Goal: Task Accomplishment & Management: Use online tool/utility

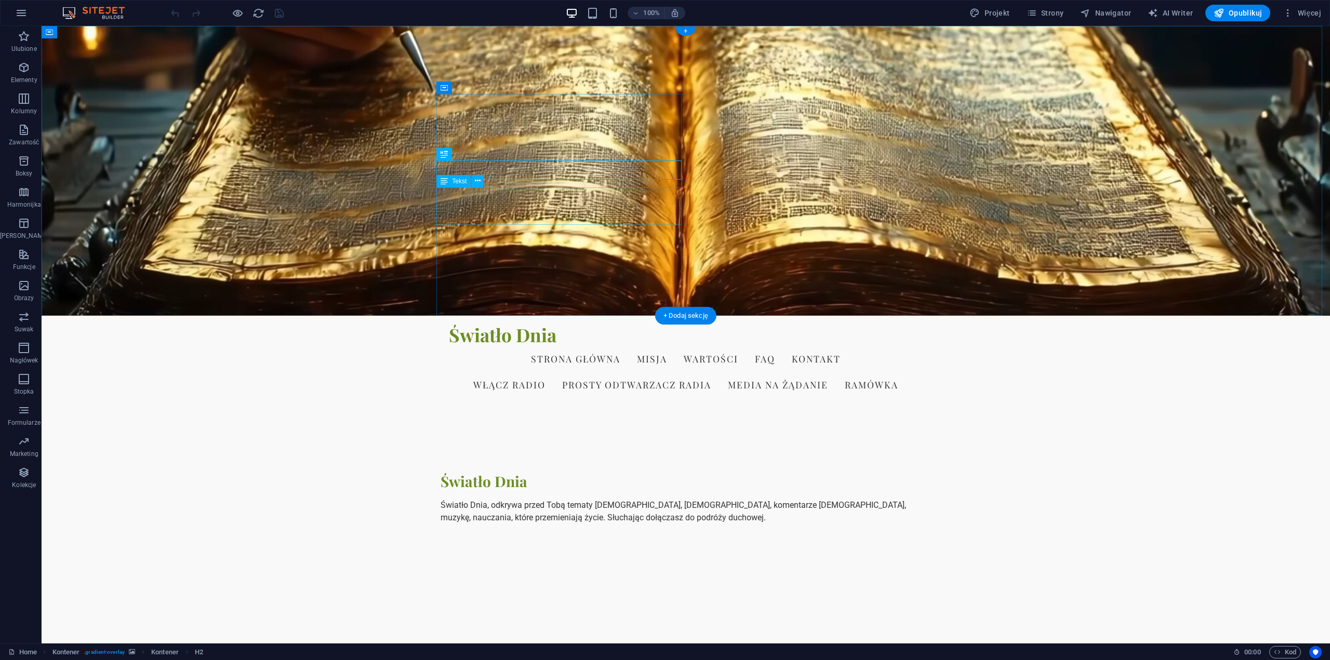
click at [607, 499] on div "Światło Dnia, odkrywa przed Tobą tematy [DEMOGRAPHIC_DATA], [DEMOGRAPHIC_DATA],…" at bounding box center [686, 511] width 490 height 25
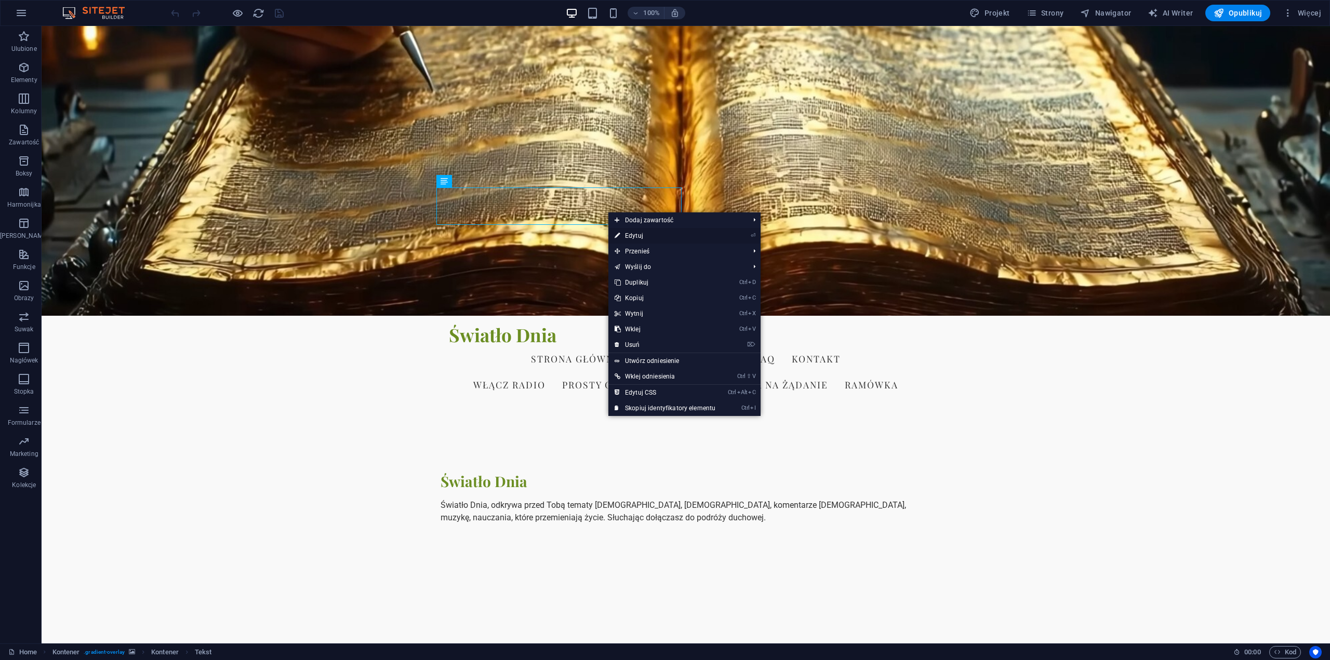
click at [644, 234] on link "⏎ Edytuj" at bounding box center [664, 236] width 113 height 16
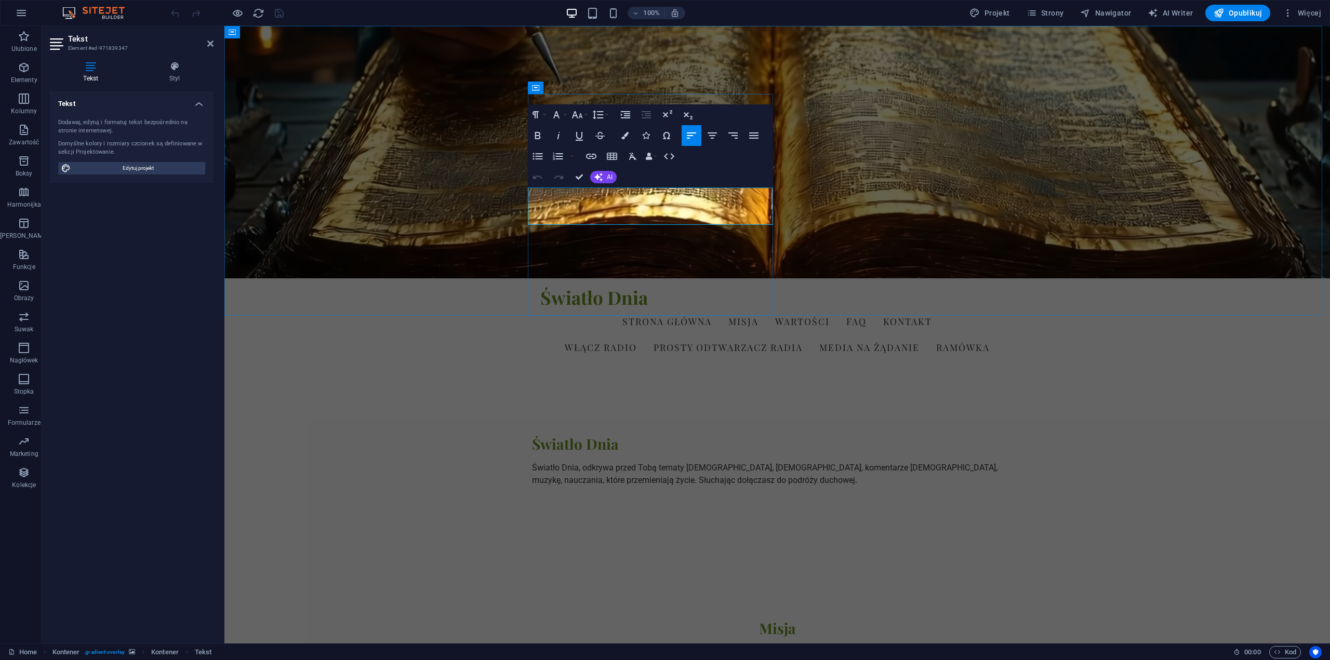
click at [576, 462] on p "Światło Dnia, odkrywa przed Tobą tematy [DEMOGRAPHIC_DATA], [DEMOGRAPHIC_DATA],…" at bounding box center [777, 474] width 490 height 25
click at [574, 462] on p "Światło Dnia, odkrywa przed Tobą tematy [DEMOGRAPHIC_DATA], [DEMOGRAPHIC_DATA],…" at bounding box center [777, 474] width 490 height 25
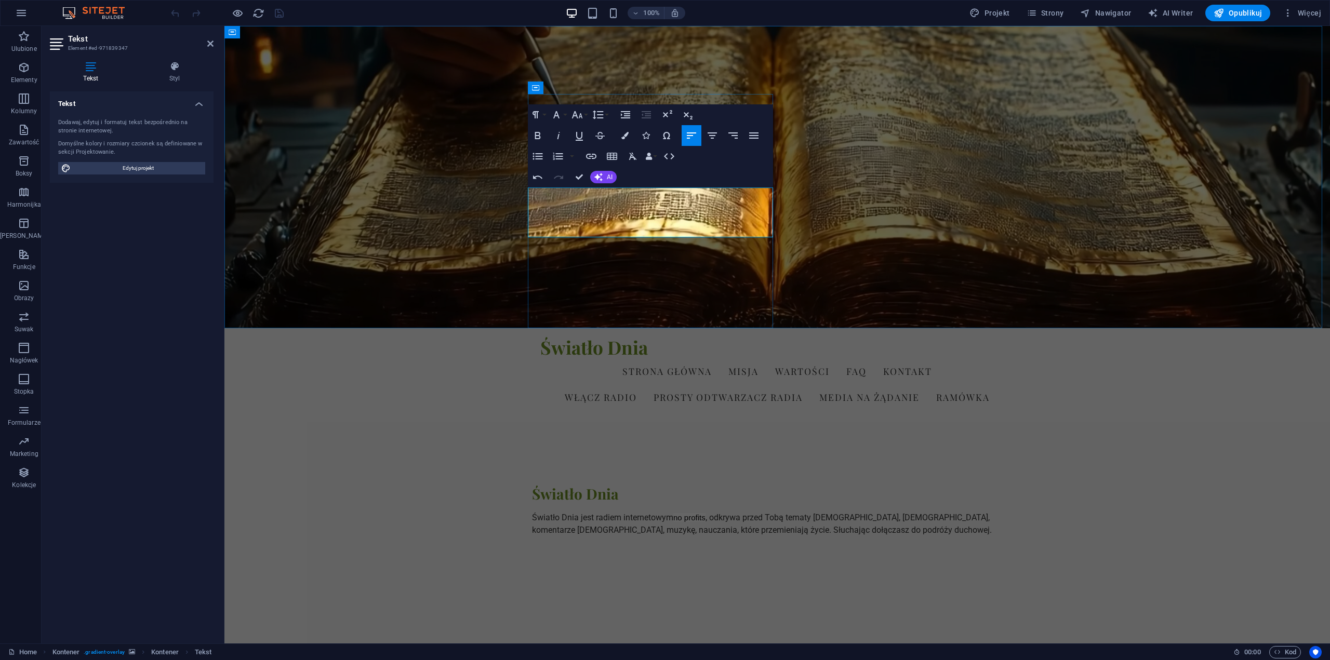
click at [670, 512] on p "Światło Dnia jest radiem internetowym no profits , odkrywa przed Tobą tematy [D…" at bounding box center [777, 524] width 490 height 25
click at [851, 259] on figure at bounding box center [777, 177] width 1106 height 302
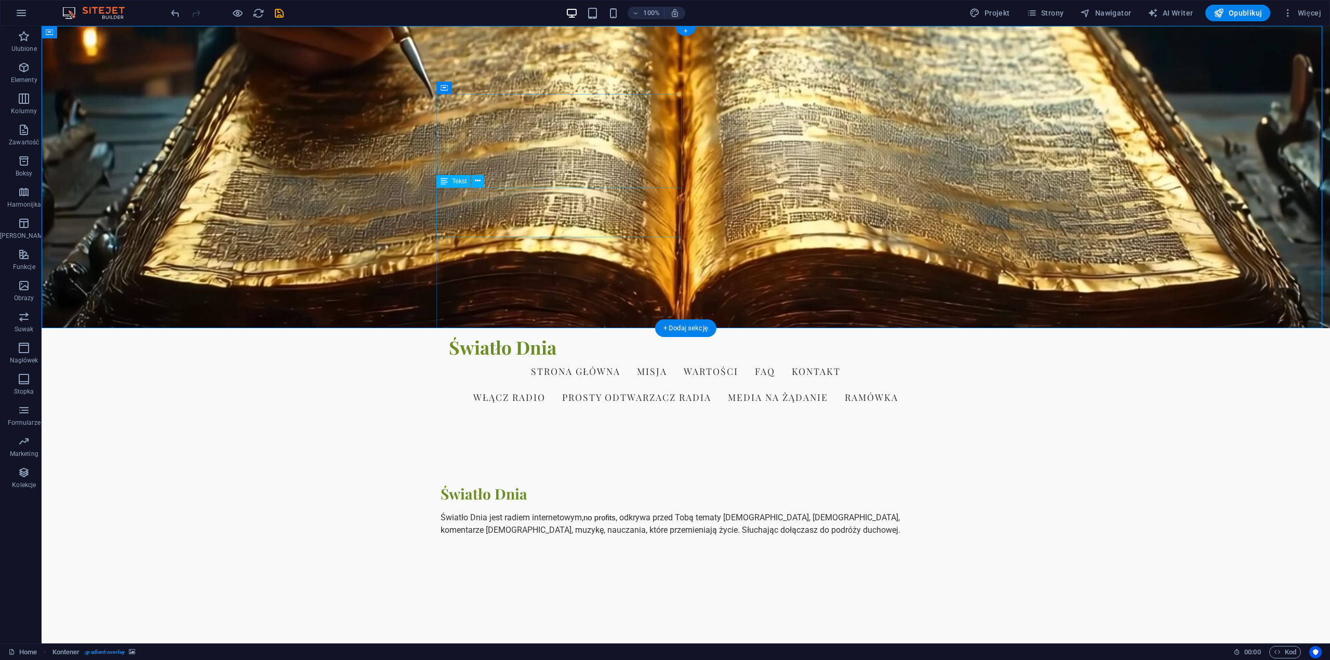
click at [617, 512] on div "Światło Dnia jest radiem internetowym, no profits , odkrywa przed Tobą tematy […" at bounding box center [686, 524] width 490 height 25
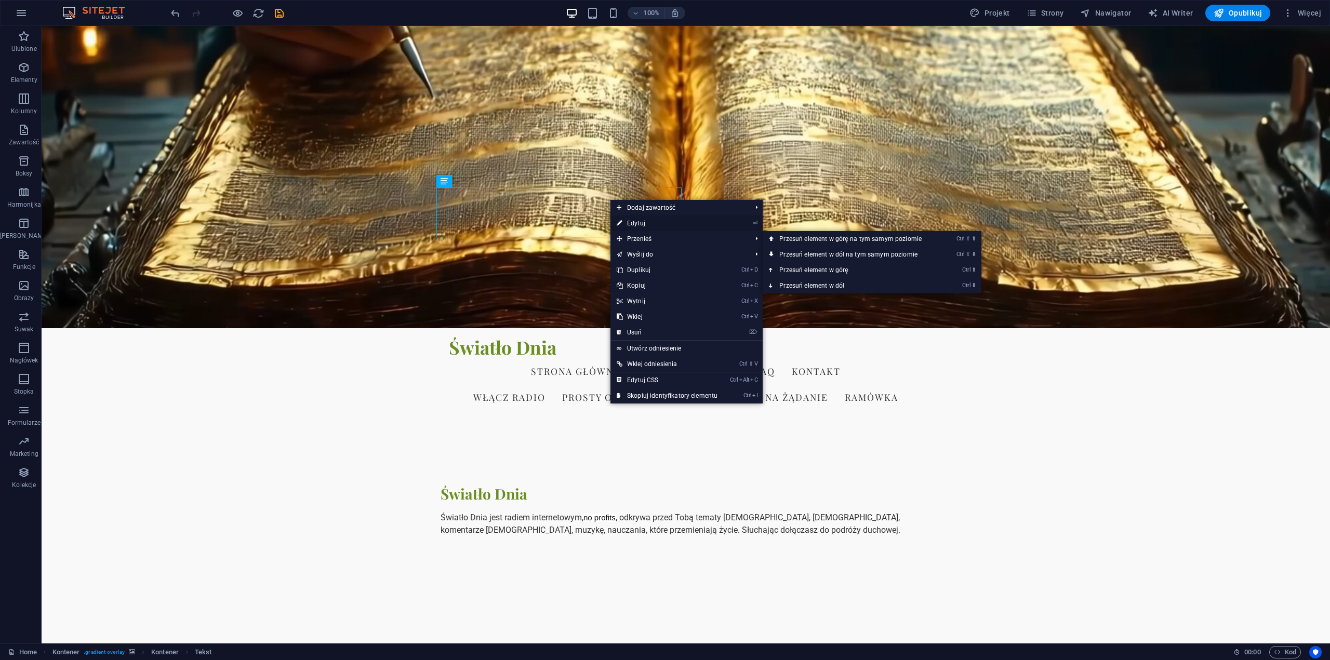
click at [644, 226] on link "⏎ Edytuj" at bounding box center [667, 224] width 113 height 16
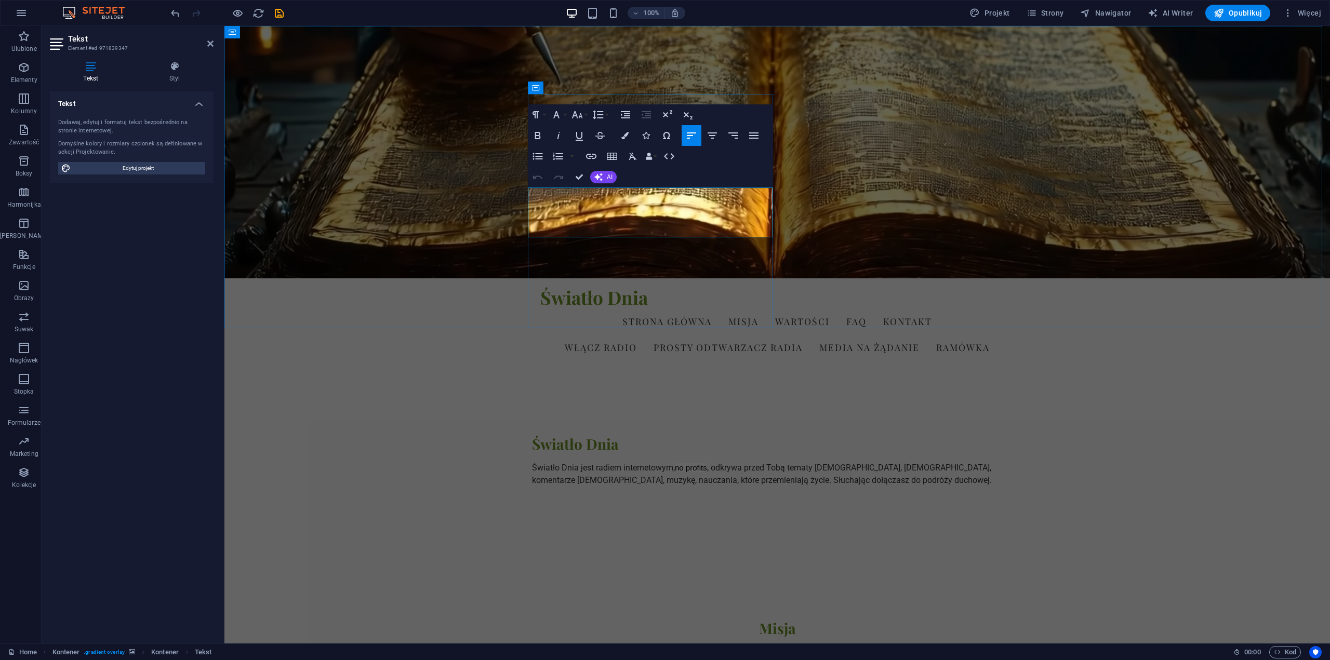
click at [713, 462] on p "Światło Dnia jest radiem internetowym, no profits , odkrywa przed Tobą tematy […" at bounding box center [777, 474] width 490 height 25
click at [711, 462] on p "Światło Dnia jest radiem internetowym, no profits , odkrywa przed Tobą tematy […" at bounding box center [777, 474] width 490 height 25
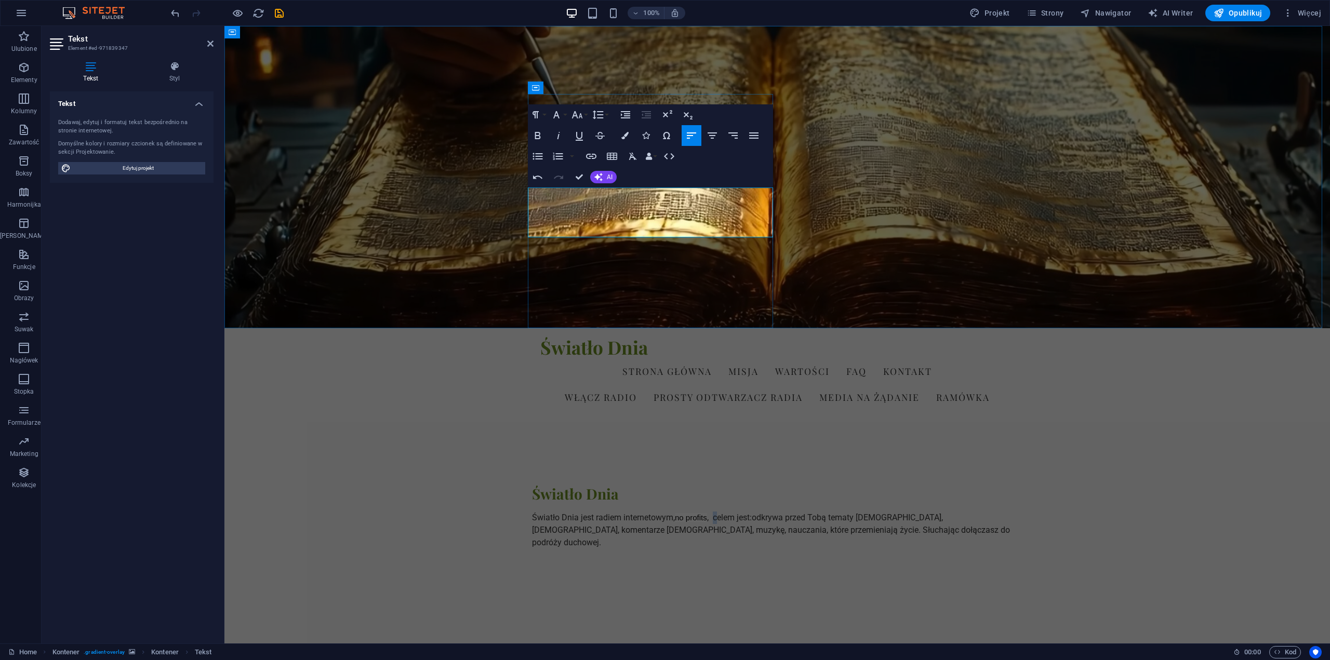
click at [714, 512] on p "Światło Dnia jest radiem internetowym, no profits , celem jest: odkrywa przed T…" at bounding box center [777, 530] width 490 height 37
click at [711, 512] on p "Światło Dnia jest radiem internetowym, no profits , celem jest: odkrywa przed T…" at bounding box center [777, 530] width 490 height 37
click at [713, 512] on p "Światło Dnia jest radiem internetowym, no profits , celem jest: odkrywa przed T…" at bounding box center [777, 530] width 490 height 37
click at [559, 512] on p "Światło Dnia jest radiem internetowym, no profits , celem jest: odkrywa przed T…" at bounding box center [777, 530] width 490 height 37
drag, startPoint x: 602, startPoint y: 204, endPoint x: 529, endPoint y: 208, distance: 72.3
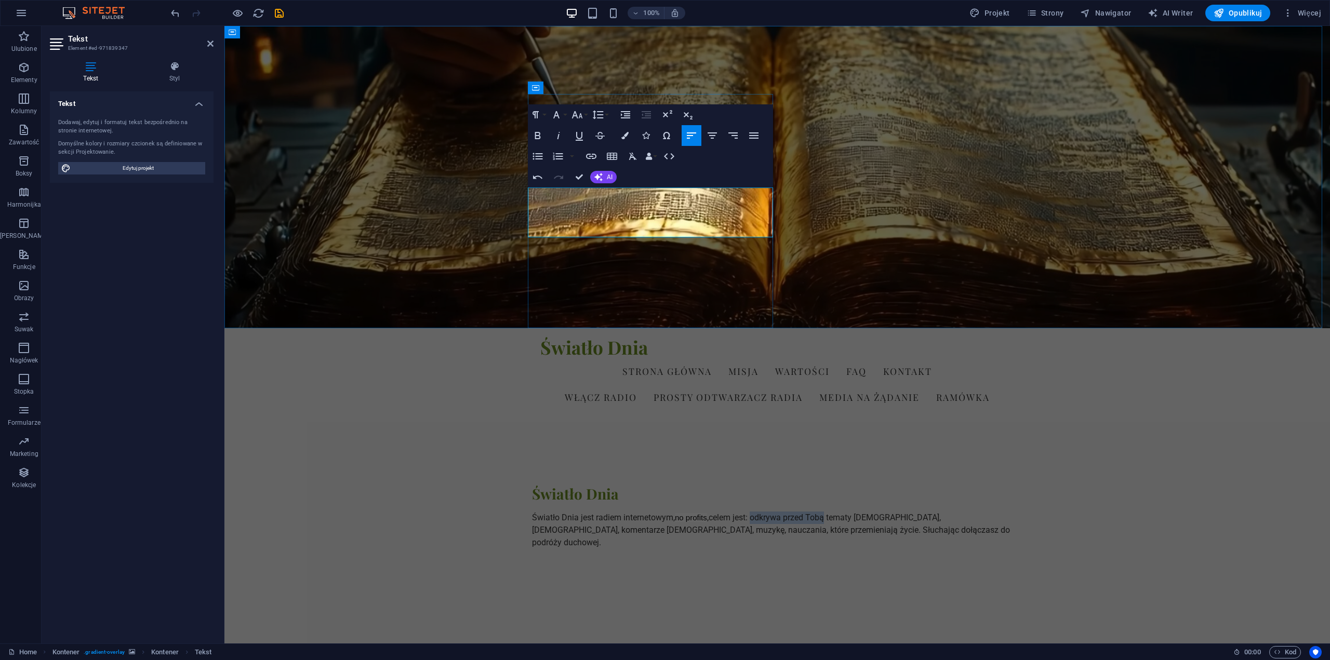
click at [532, 512] on p "Światło Dnia jest radiem internetowym, no profits , celem jest: odkrywa przed T…" at bounding box center [777, 530] width 490 height 37
click at [743, 512] on p "Światło Dnia jest radiem internetowym, no profits , celem jest: odkrywa przed T…" at bounding box center [777, 530] width 490 height 37
click at [604, 512] on p "Światło Dnia jest radiem internetowym, no profits , celem jest: odkrywa przed T…" at bounding box center [777, 530] width 490 height 37
click at [632, 512] on p "Światło Dnia jest radiem internetowym, no profits , celem jest: tematy [DEMOGRA…" at bounding box center [777, 524] width 490 height 25
click at [744, 512] on p "Światło Dnia jest radiem internetowym, no profits , celem jest: tematy [DEMOGRA…" at bounding box center [777, 524] width 490 height 25
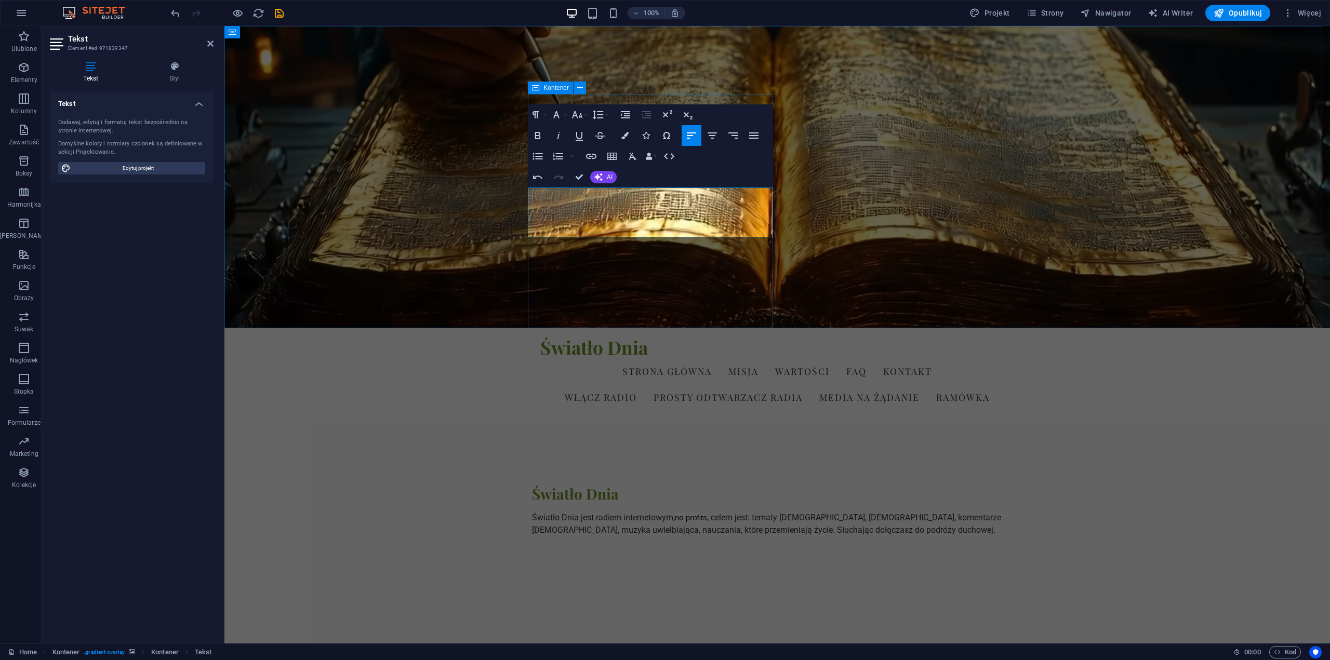
click at [713, 418] on div "Światło Dnia Światło Dnia jest radiem internetowym, no profits , celem jest: te…" at bounding box center [777, 522] width 490 height 209
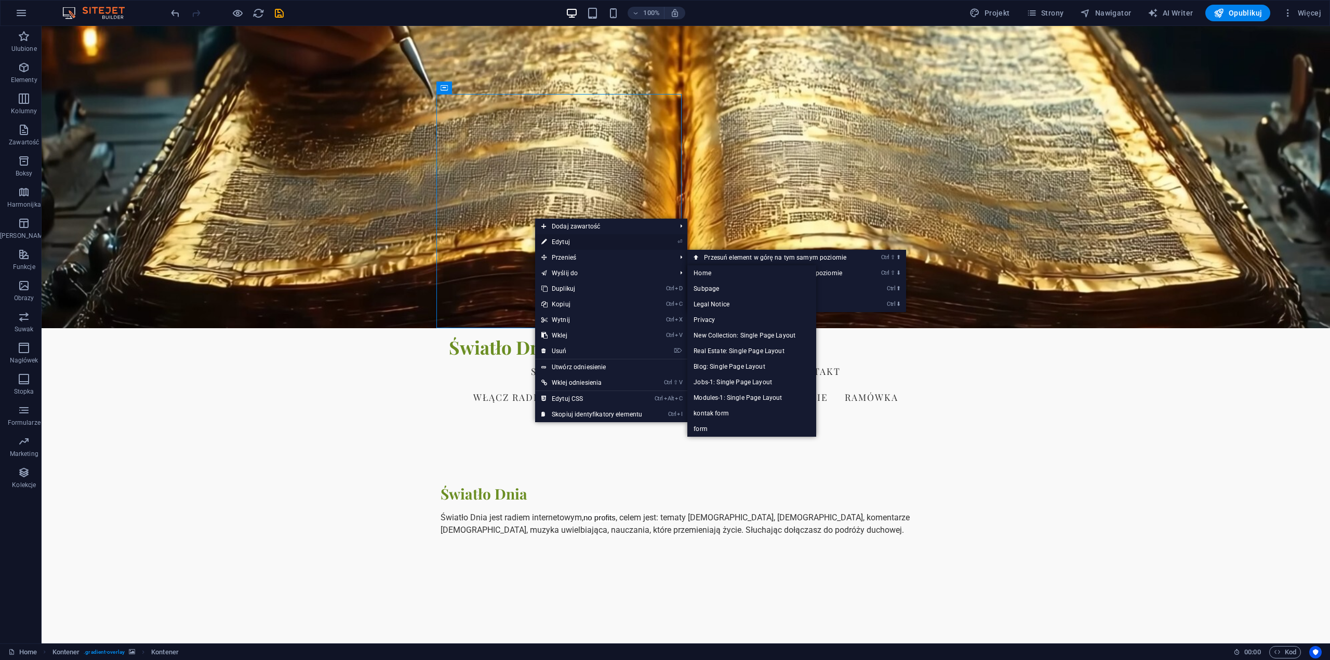
click at [564, 241] on link "⏎ Edytuj" at bounding box center [591, 242] width 113 height 16
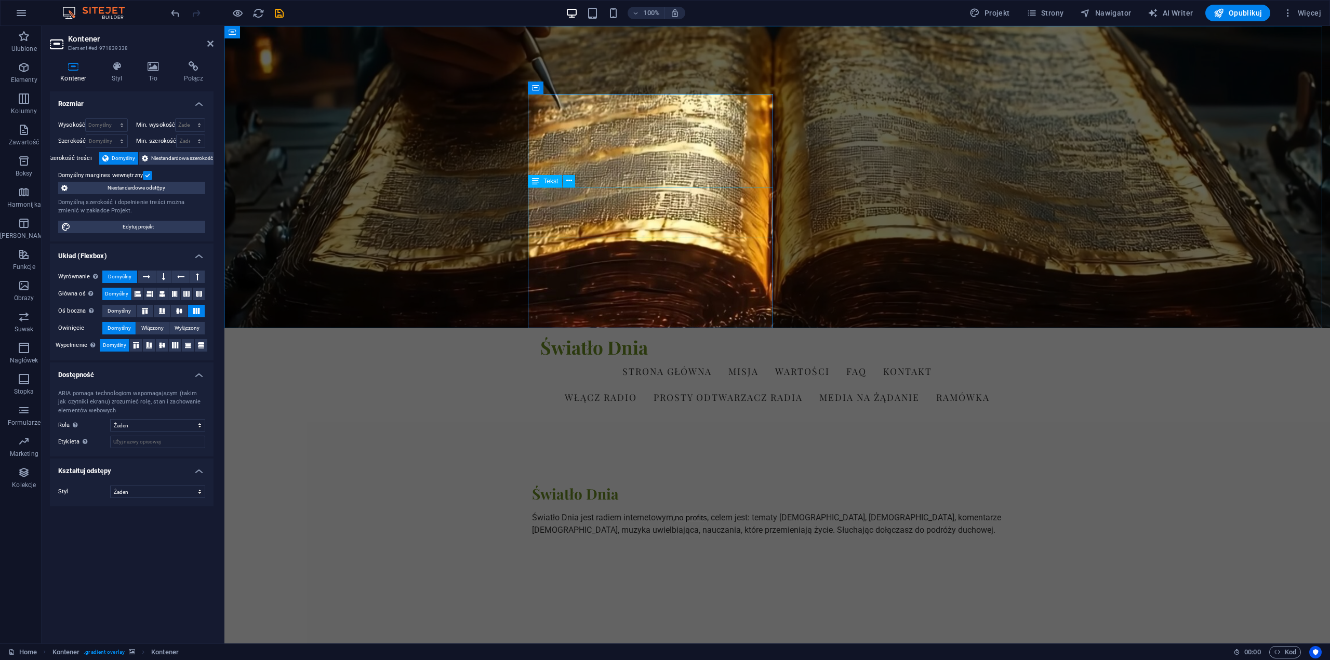
click at [617, 512] on div "Światło Dnia jest radiem internetowym, no profits , celem jest: tematy [DEMOGRA…" at bounding box center [777, 524] width 490 height 25
click at [620, 512] on div "Światło Dnia jest radiem internetowym, no profits , celem jest: tematy [DEMOGRA…" at bounding box center [777, 524] width 490 height 25
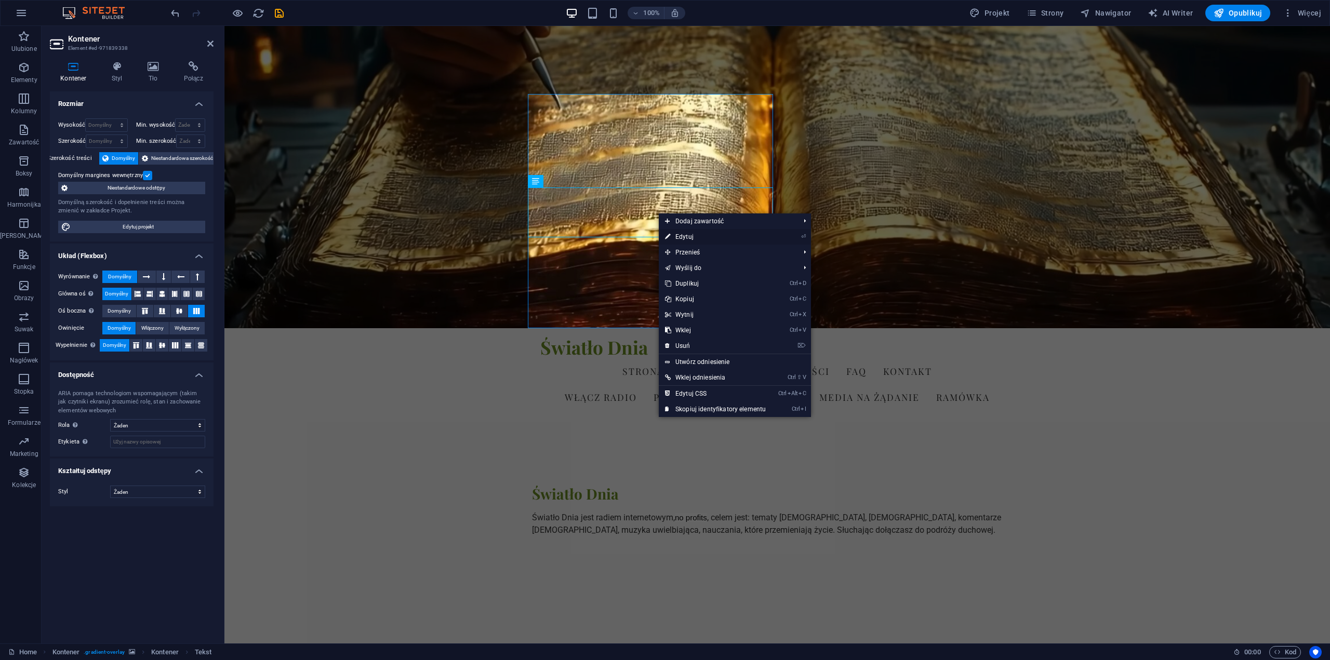
click at [693, 239] on link "⏎ Edytuj" at bounding box center [715, 237] width 113 height 16
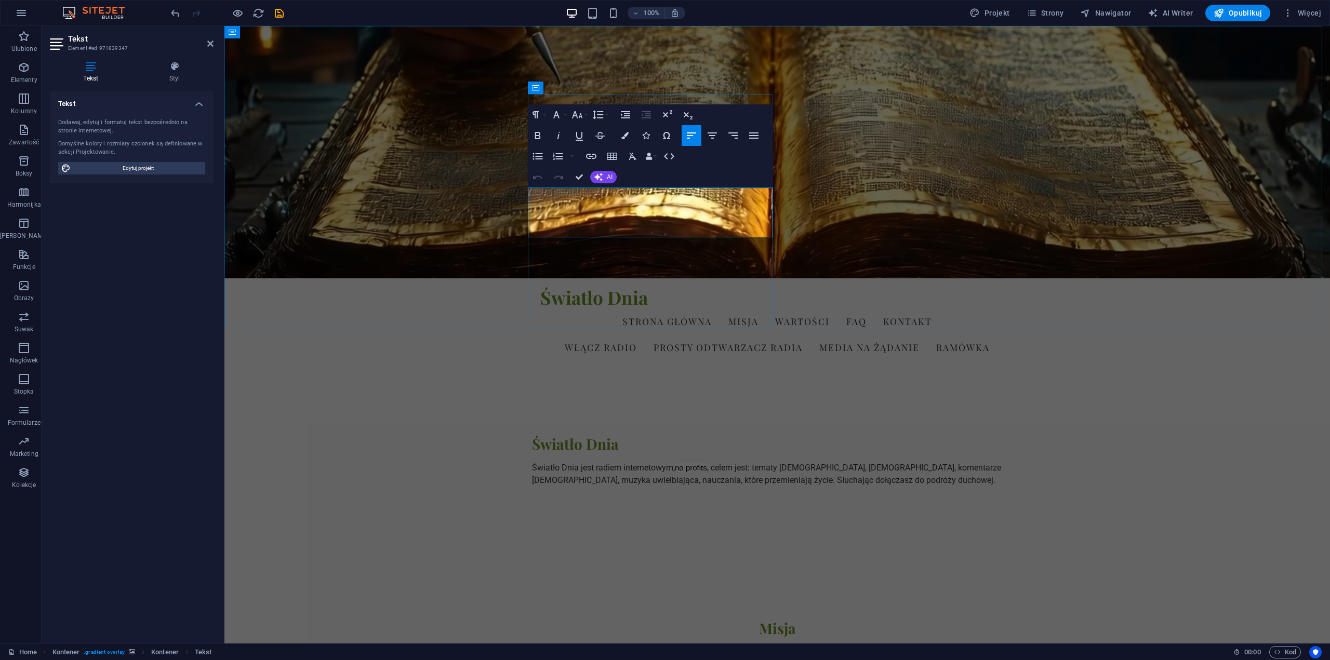
click at [620, 462] on p "Światło Dnia jest radiem internetowym, no profits , celem jest: tematy [DEMOGRA…" at bounding box center [777, 474] width 490 height 25
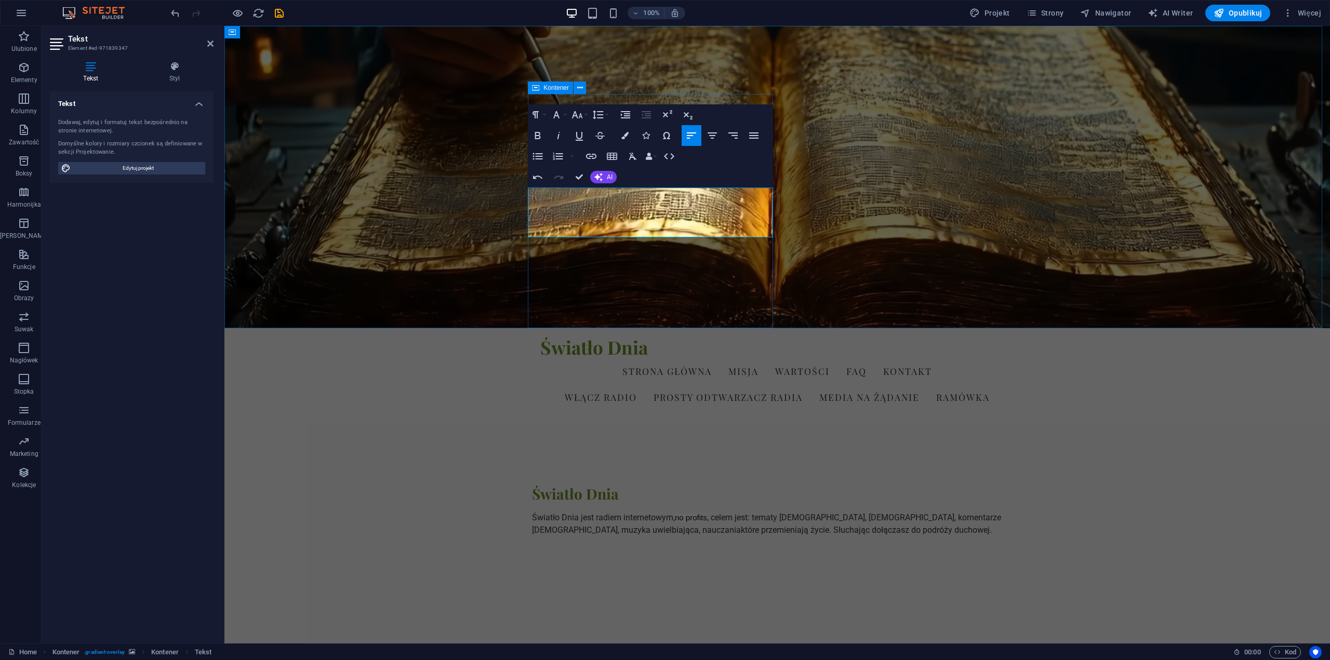
click at [715, 418] on div "Światło Dnia Światło Dnia jest radiem internetowym, no profits , celem jest: te…" at bounding box center [777, 522] width 490 height 209
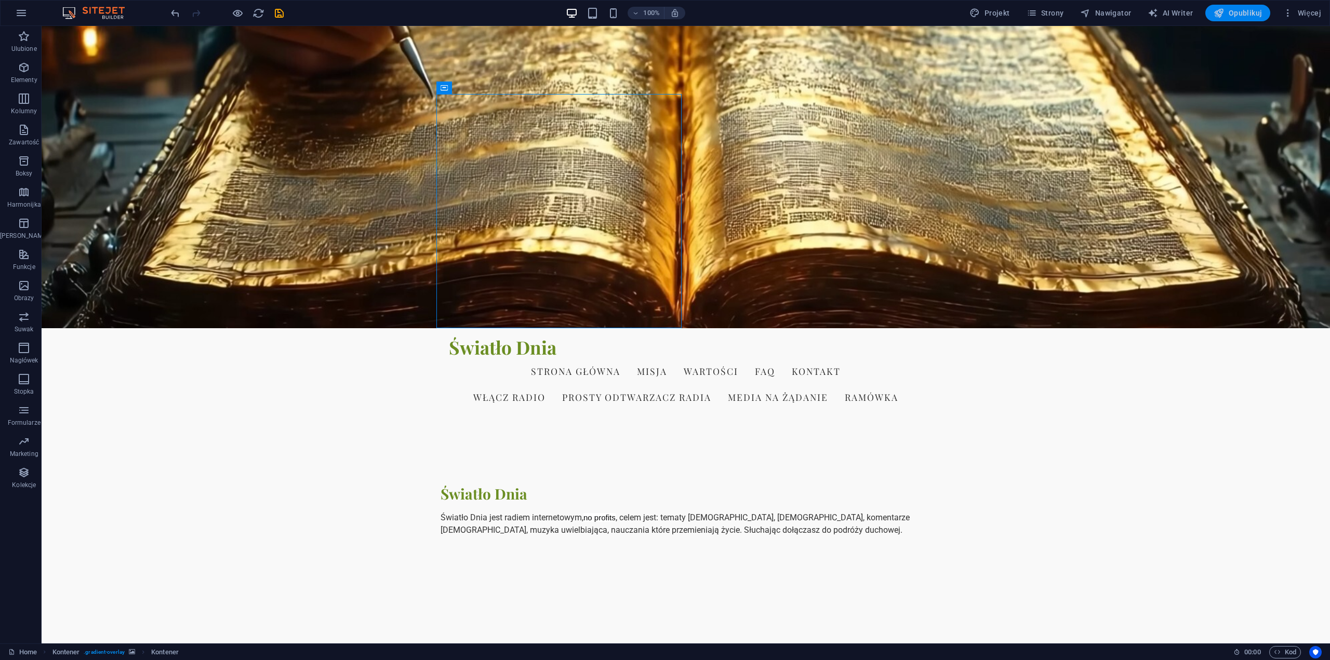
click at [1247, 13] on span "Opublikuj" at bounding box center [1238, 13] width 48 height 10
checkbox input "false"
